Goal: Task Accomplishment & Management: Manage account settings

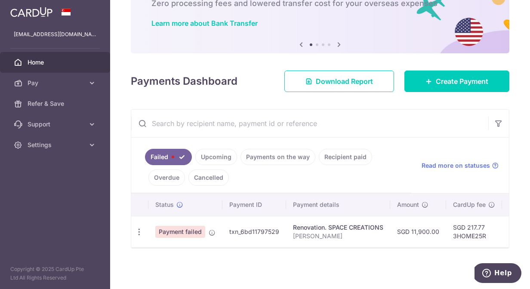
click at [272, 231] on td "txn_6bd11797529" at bounding box center [254, 231] width 64 height 31
click at [138, 227] on div "Update payment Upload doc" at bounding box center [139, 232] width 16 height 16
click at [138, 231] on icon "button" at bounding box center [139, 232] width 9 height 9
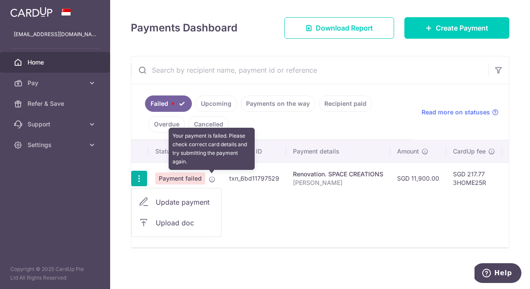
click at [211, 177] on icon at bounding box center [212, 179] width 7 height 7
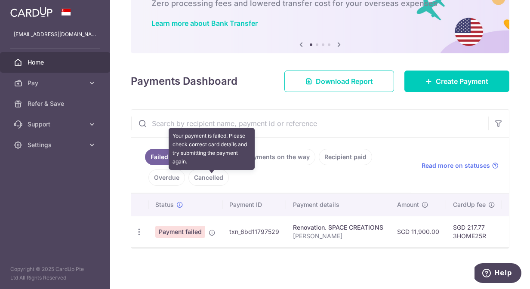
scroll to position [57, 0]
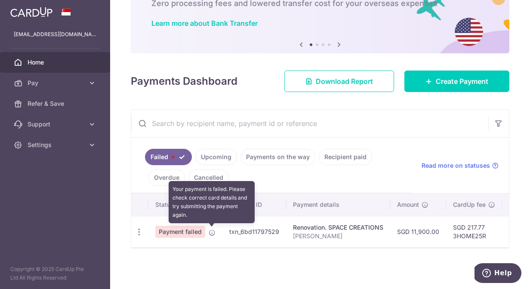
click at [209, 234] on icon at bounding box center [212, 232] width 7 height 7
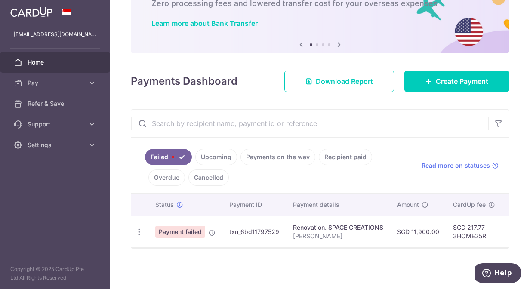
click at [185, 231] on span "Payment failed" at bounding box center [180, 232] width 50 height 12
click at [139, 232] on icon "button" at bounding box center [139, 232] width 9 height 9
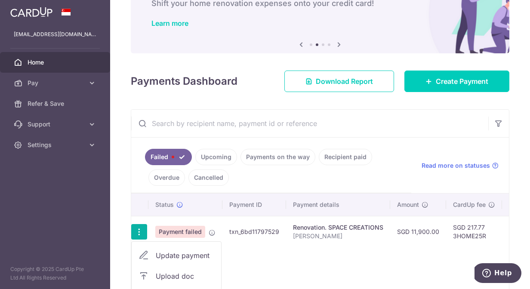
click at [190, 260] on span "Update payment" at bounding box center [185, 255] width 58 height 10
radio input "true"
type input "11,900.00"
type input "[PERSON_NAME]"
type input "Being 1st payment (50%)"
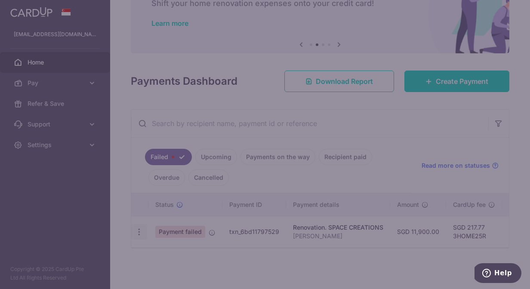
type input "3HOME25R"
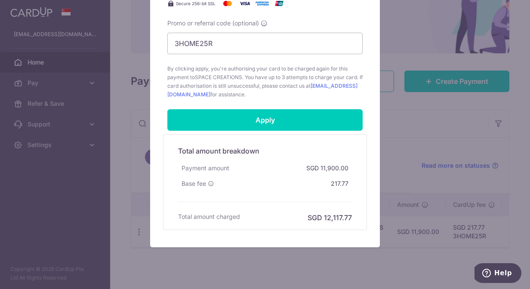
scroll to position [464, 0]
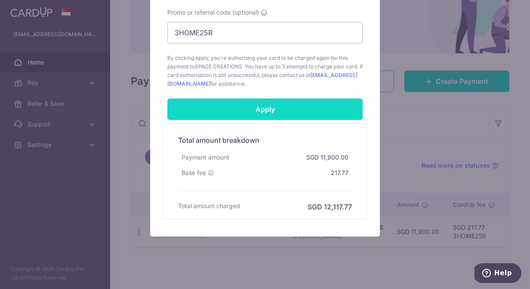
click at [281, 116] on input "Apply" at bounding box center [264, 109] width 195 height 22
